Goal: Find specific page/section: Find specific page/section

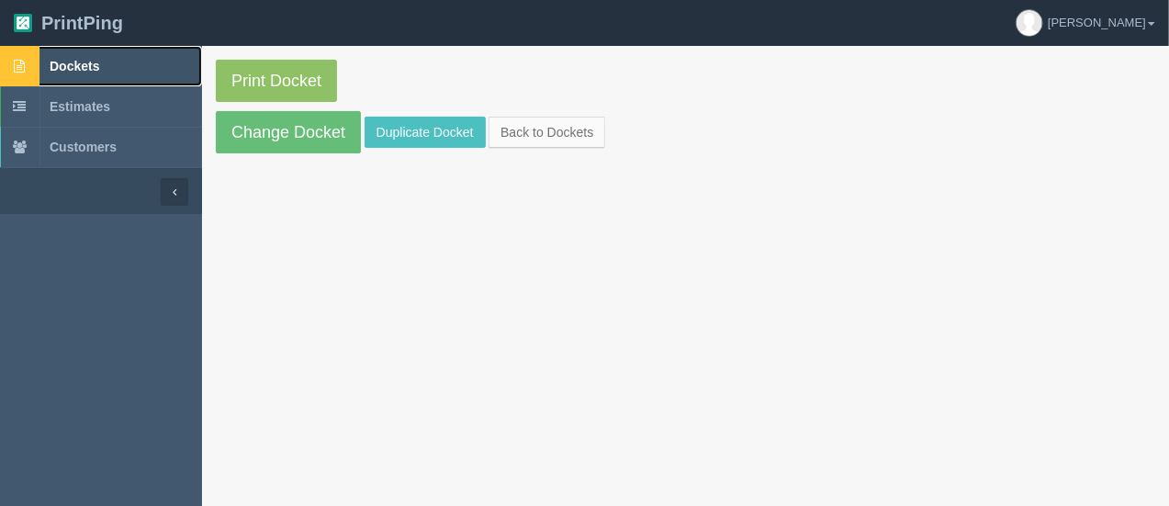
click at [84, 56] on link "Dockets" at bounding box center [101, 66] width 202 height 40
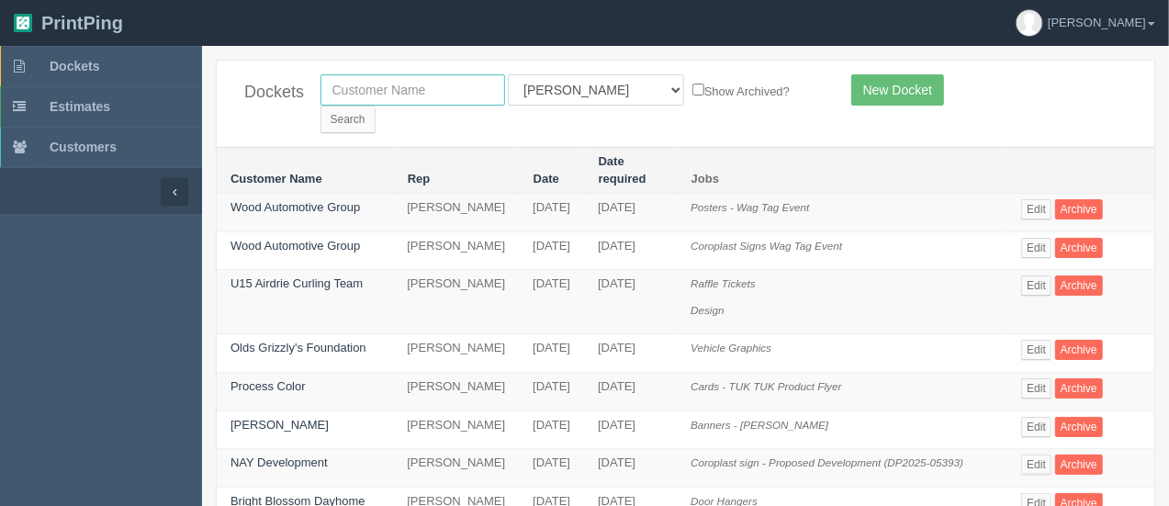
click at [378, 89] on input "text" at bounding box center [412, 89] width 185 height 31
type input "csz"
click at [376, 106] on input "Search" at bounding box center [347, 120] width 55 height 28
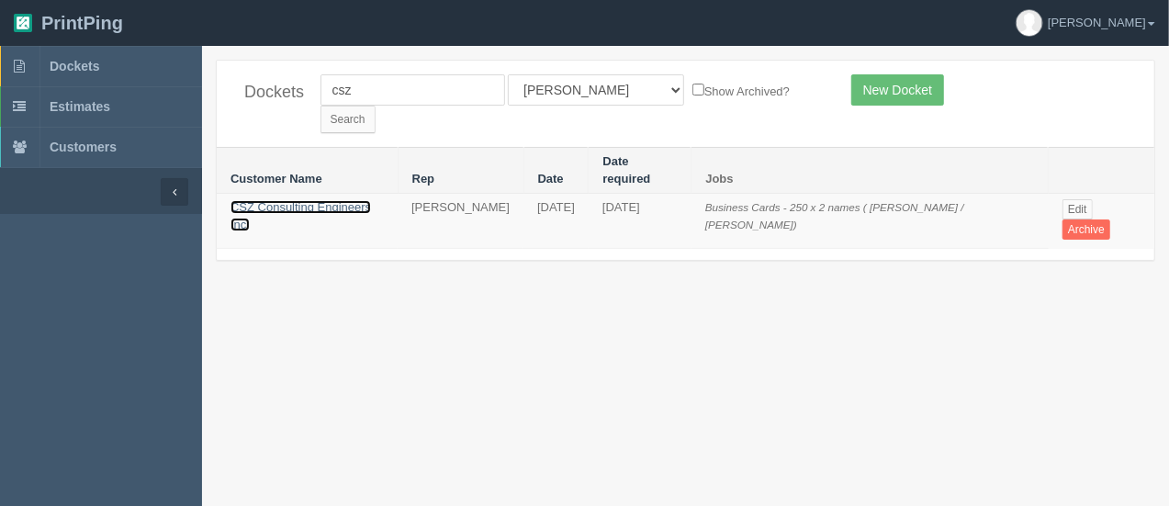
click at [279, 200] on link "CSZ Consulting Engineers Inc." at bounding box center [300, 215] width 140 height 31
